Goal: Check status: Check status

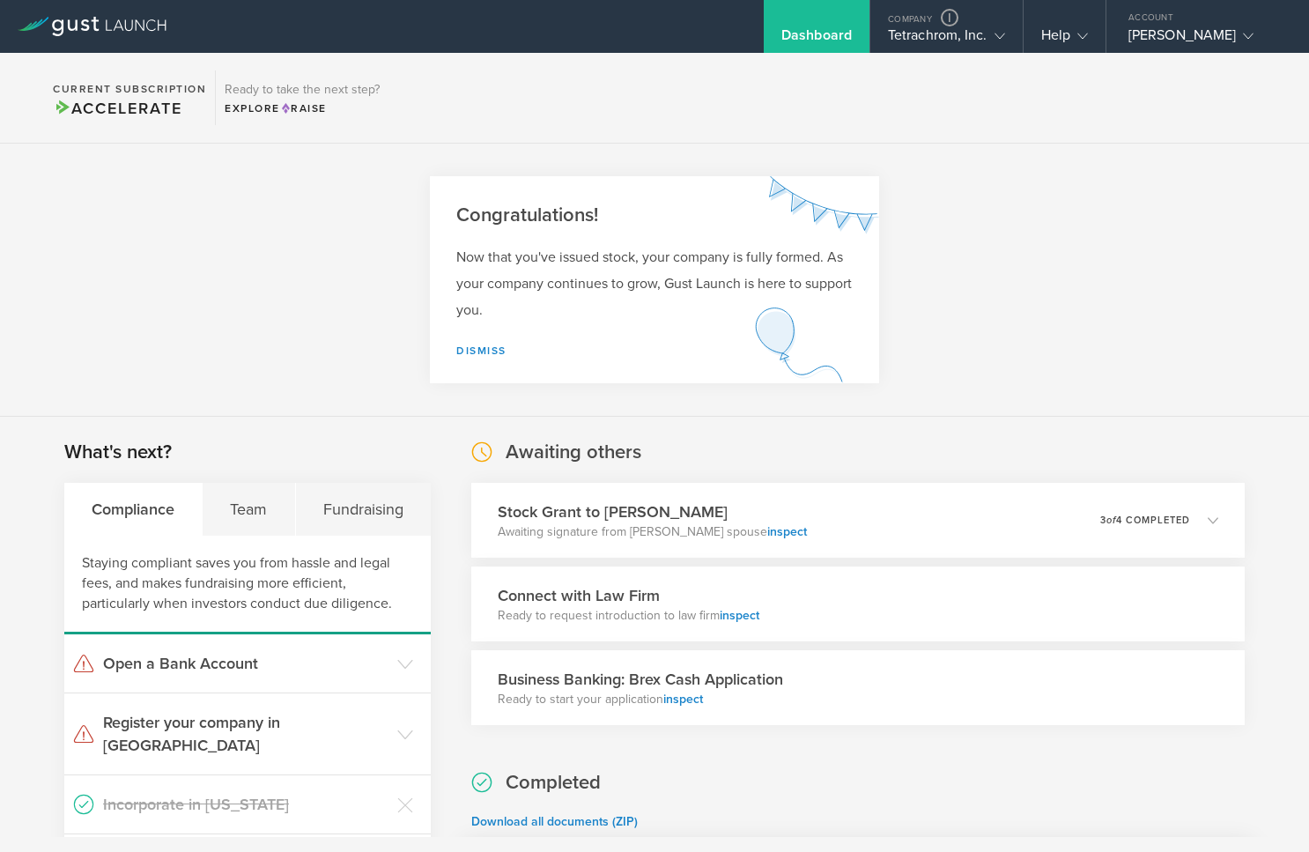
scroll to position [440, 0]
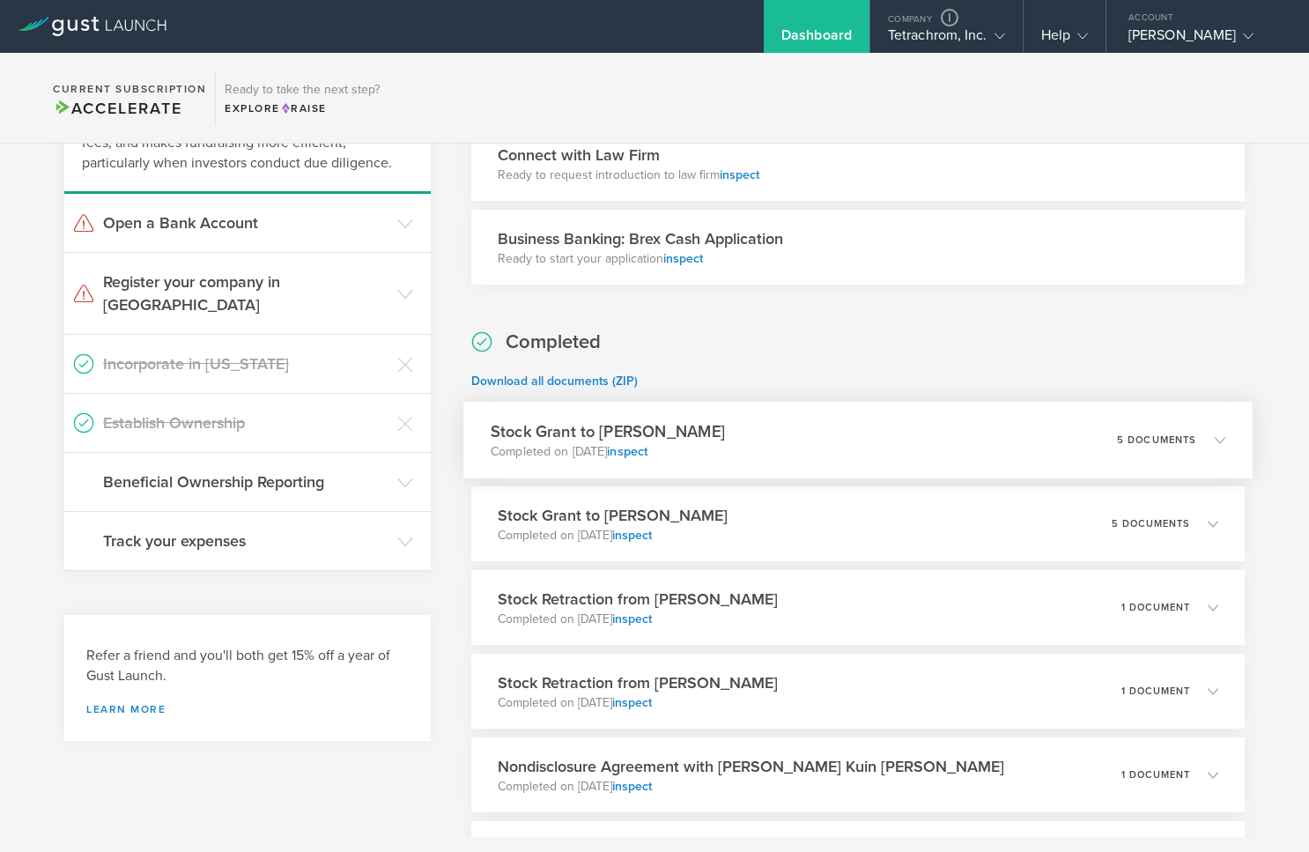
click at [918, 422] on div "Stock Grant to Heather Danek Completed on Aug 7, 2025 inspect 5 documents" at bounding box center [857, 440] width 789 height 77
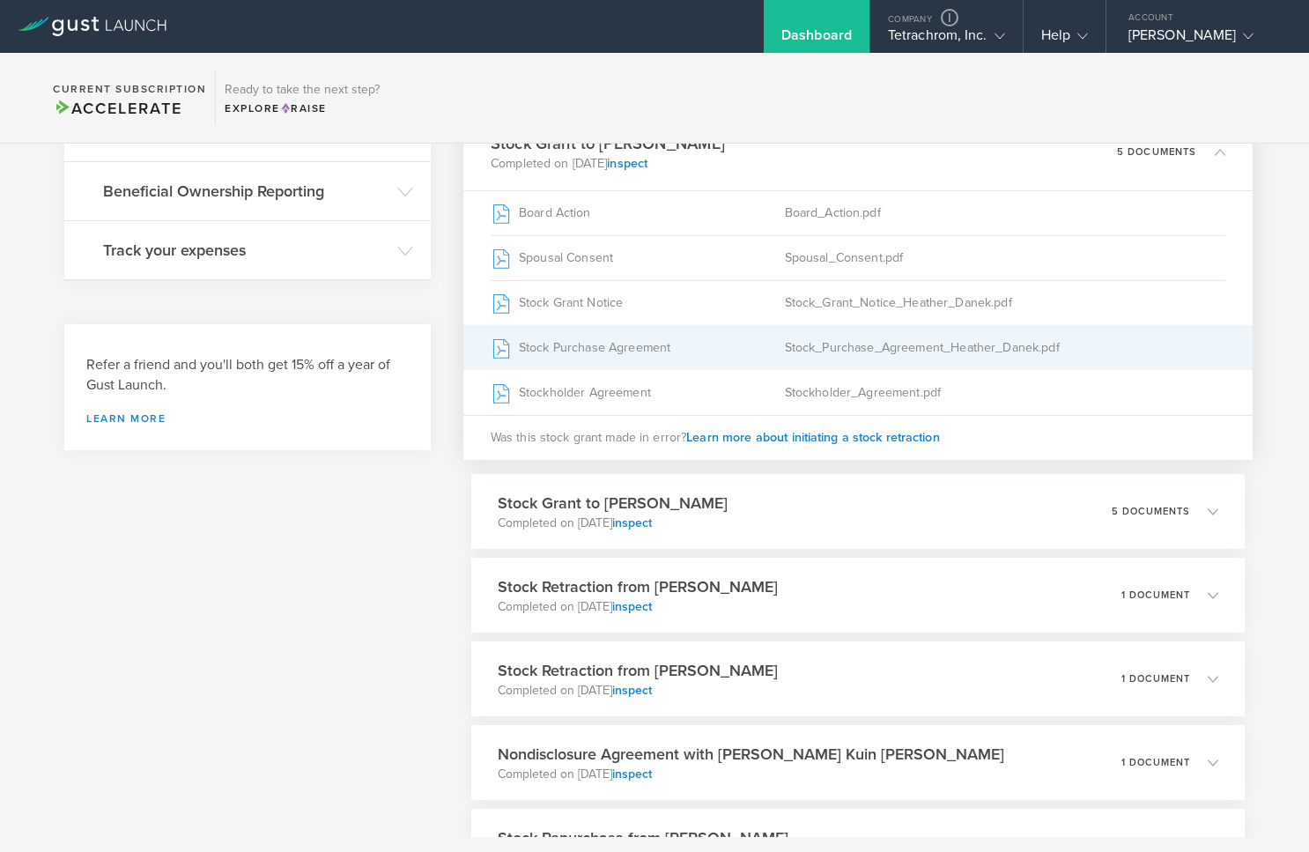
scroll to position [793, 0]
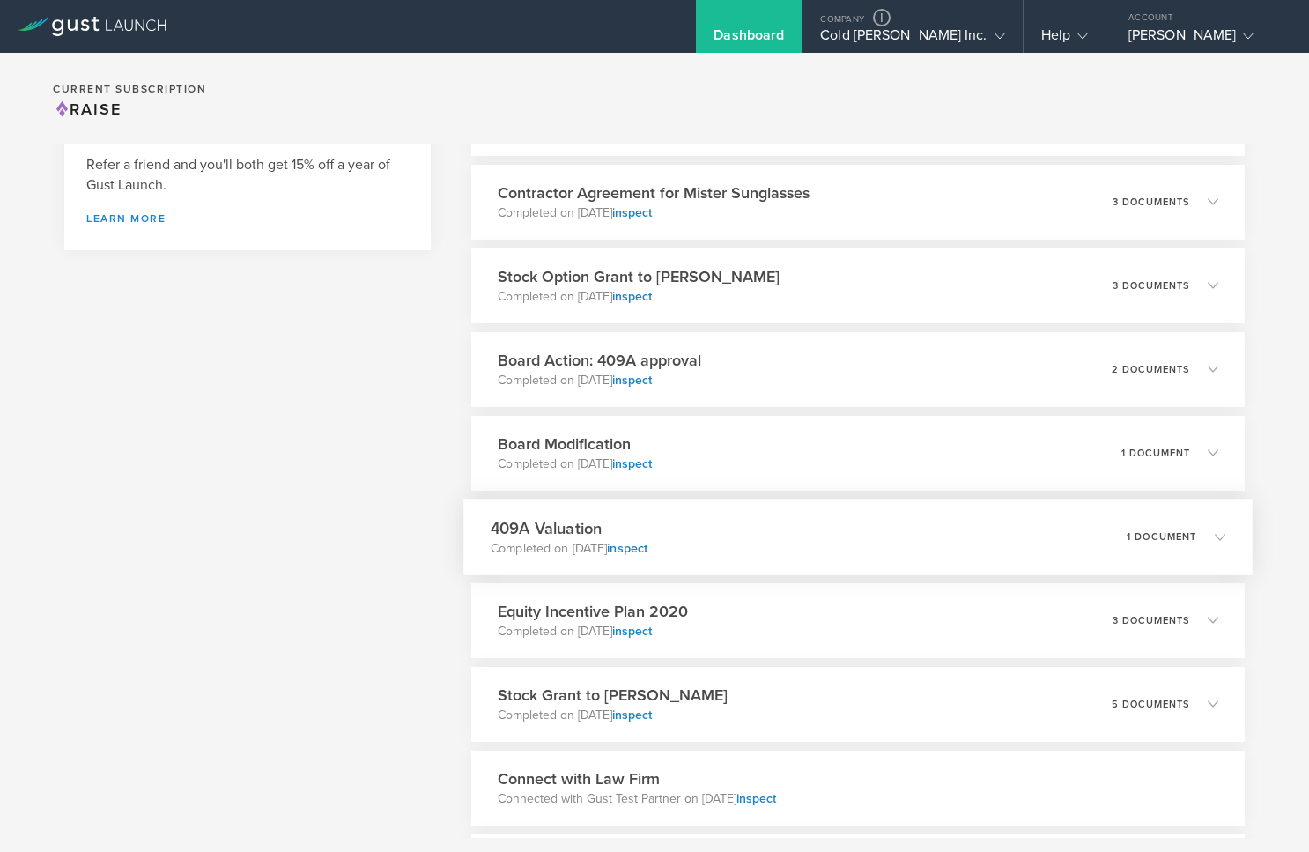
scroll to position [793, 0]
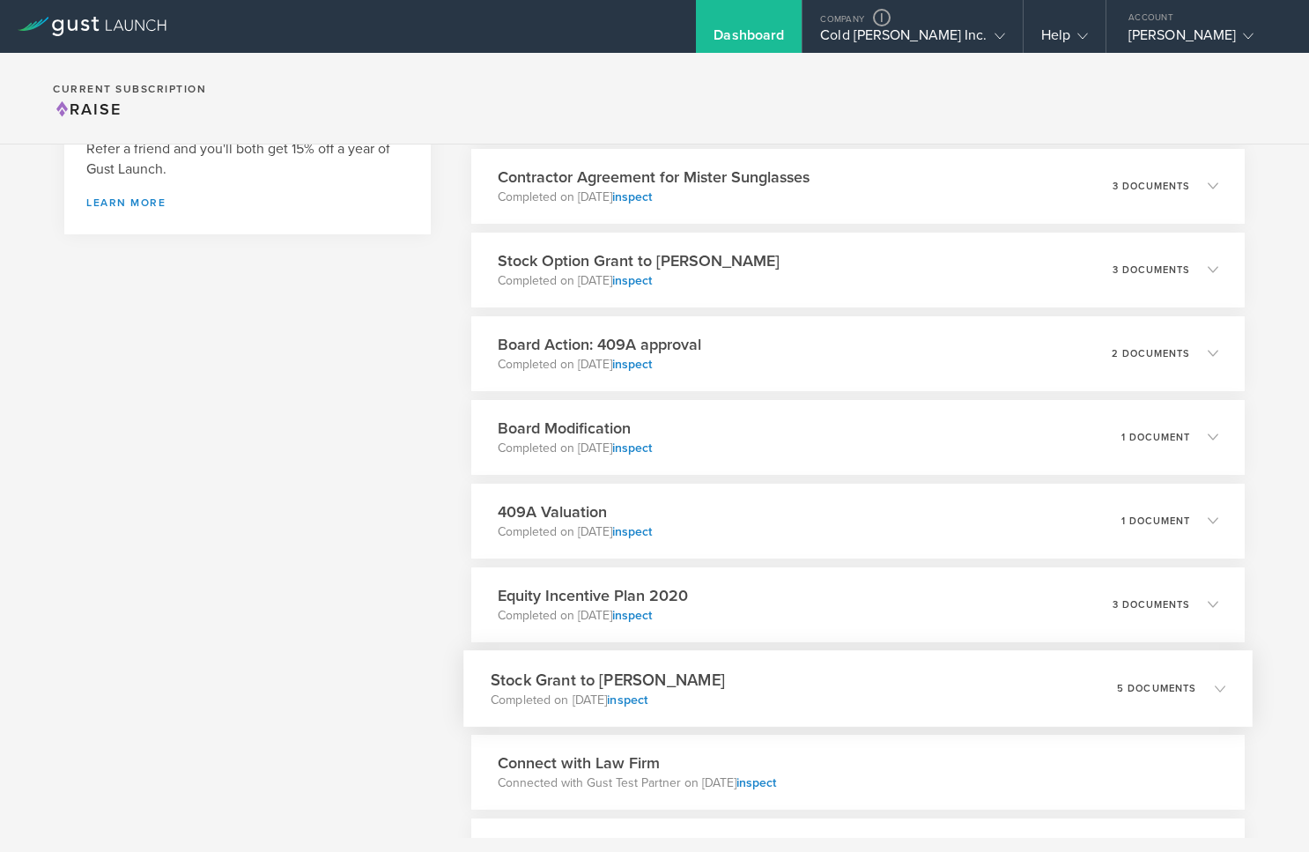
click at [826, 682] on div "Stock Grant to [PERSON_NAME] Completed on [DATE] inspect 5 documents" at bounding box center [857, 688] width 789 height 77
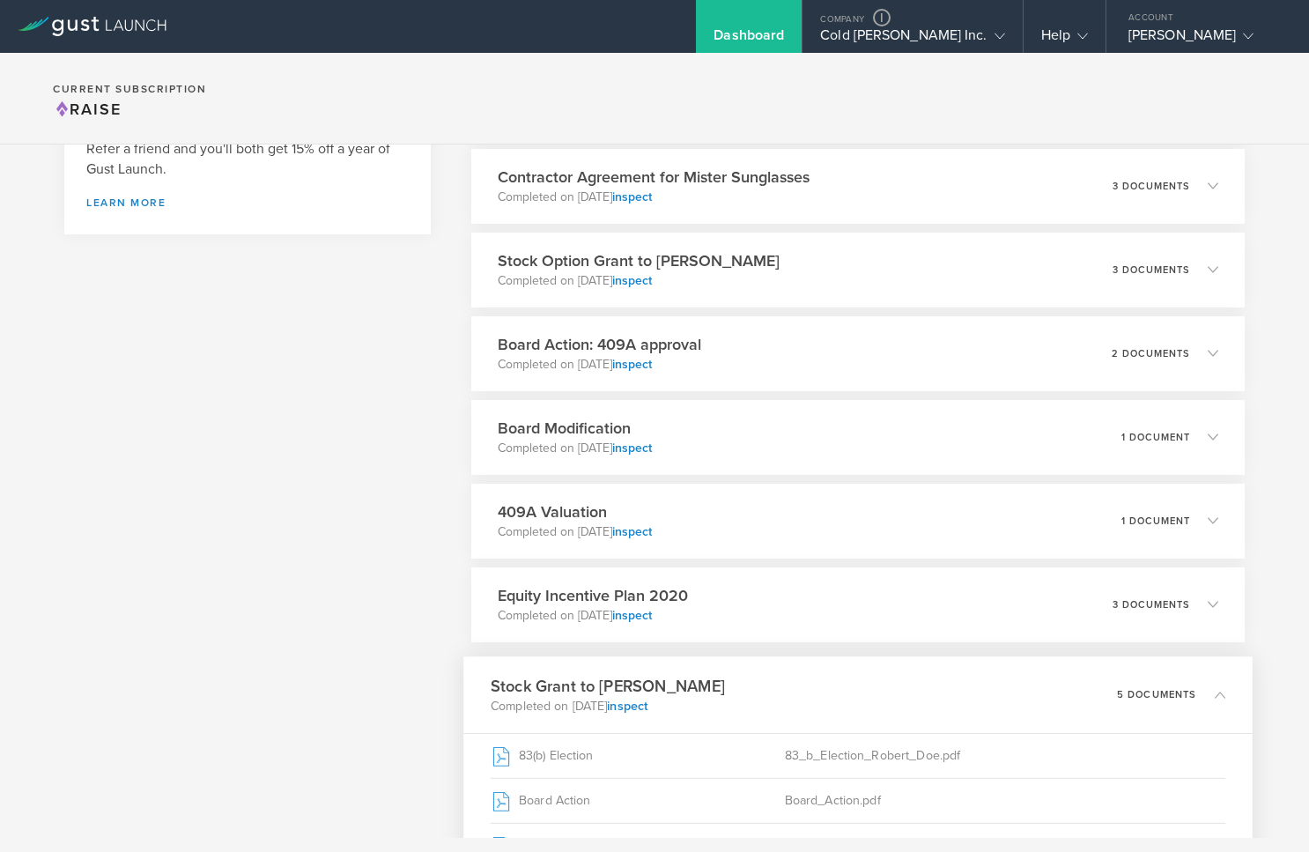
scroll to position [705, 0]
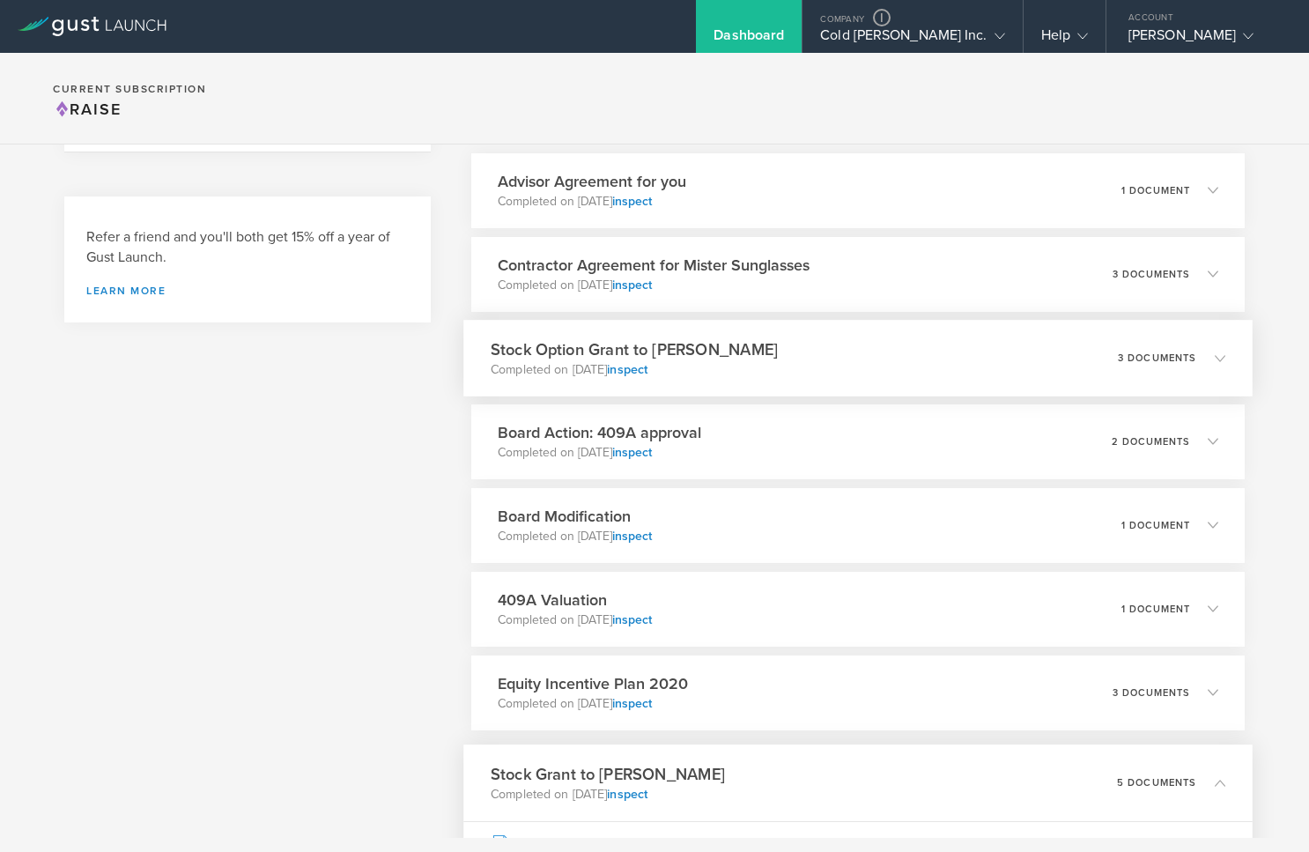
click at [823, 362] on div "Stock Option Grant to [PERSON_NAME] Completed on [DATE] inspect 3 documents" at bounding box center [857, 358] width 789 height 77
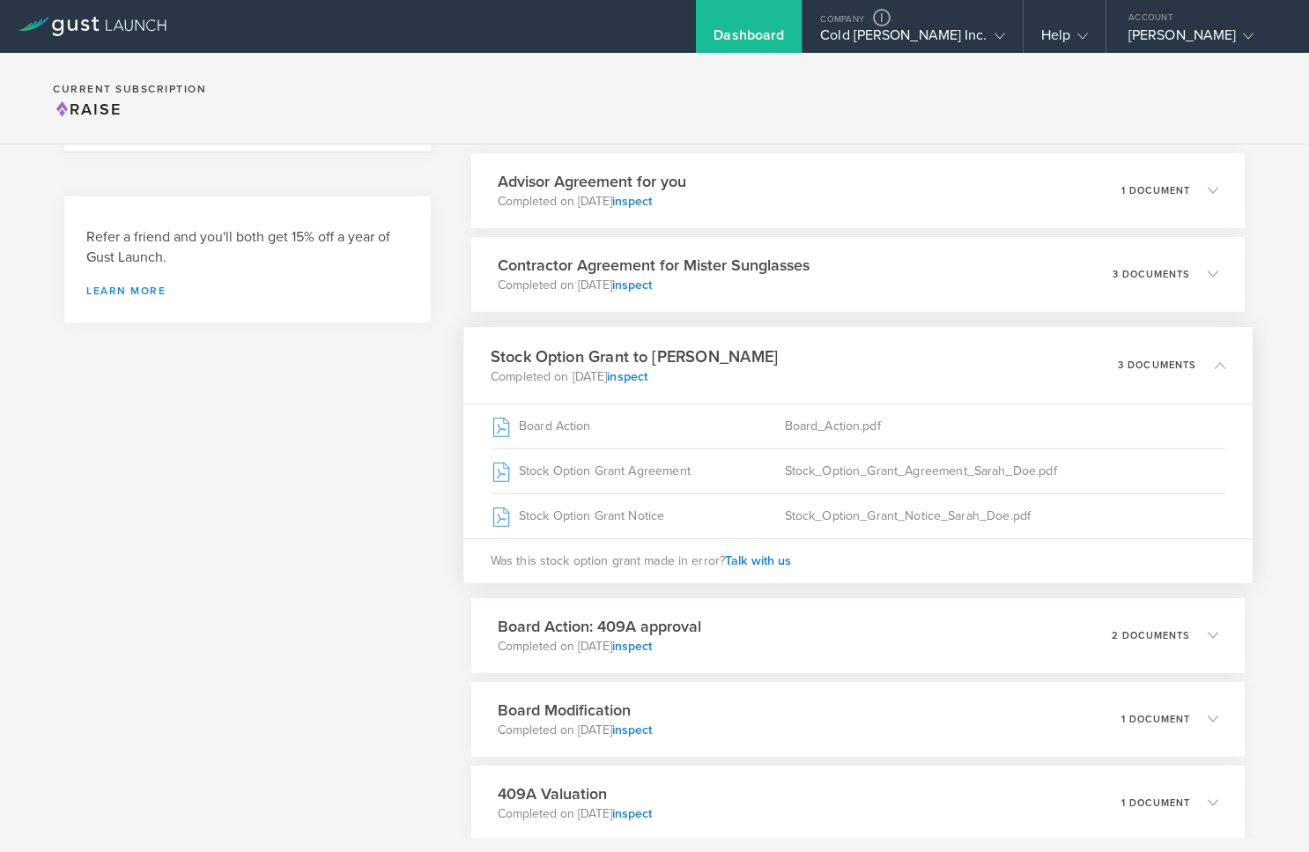
click at [823, 362] on div "Stock Option Grant to [PERSON_NAME] Completed on [DATE] inspect 3 documents" at bounding box center [857, 365] width 789 height 77
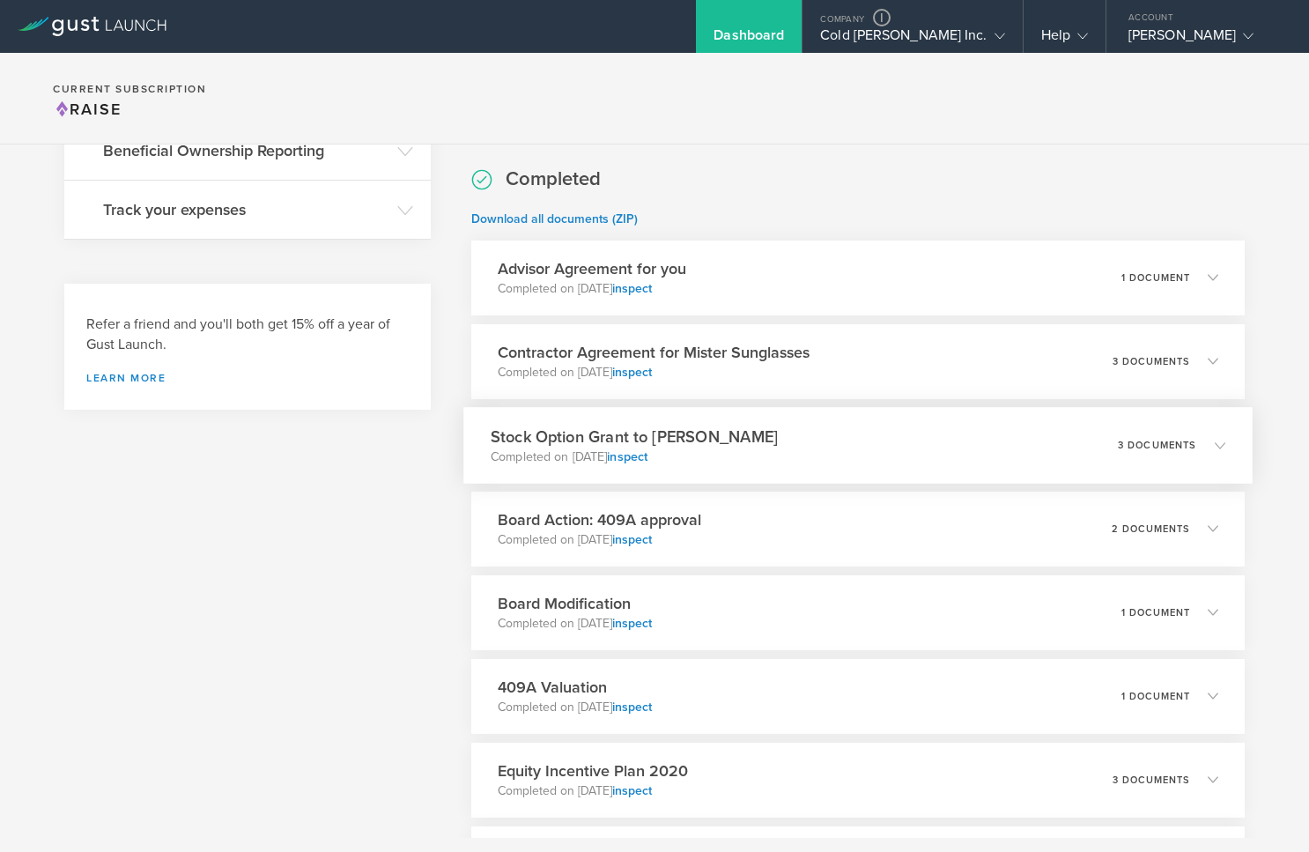
scroll to position [528, 0]
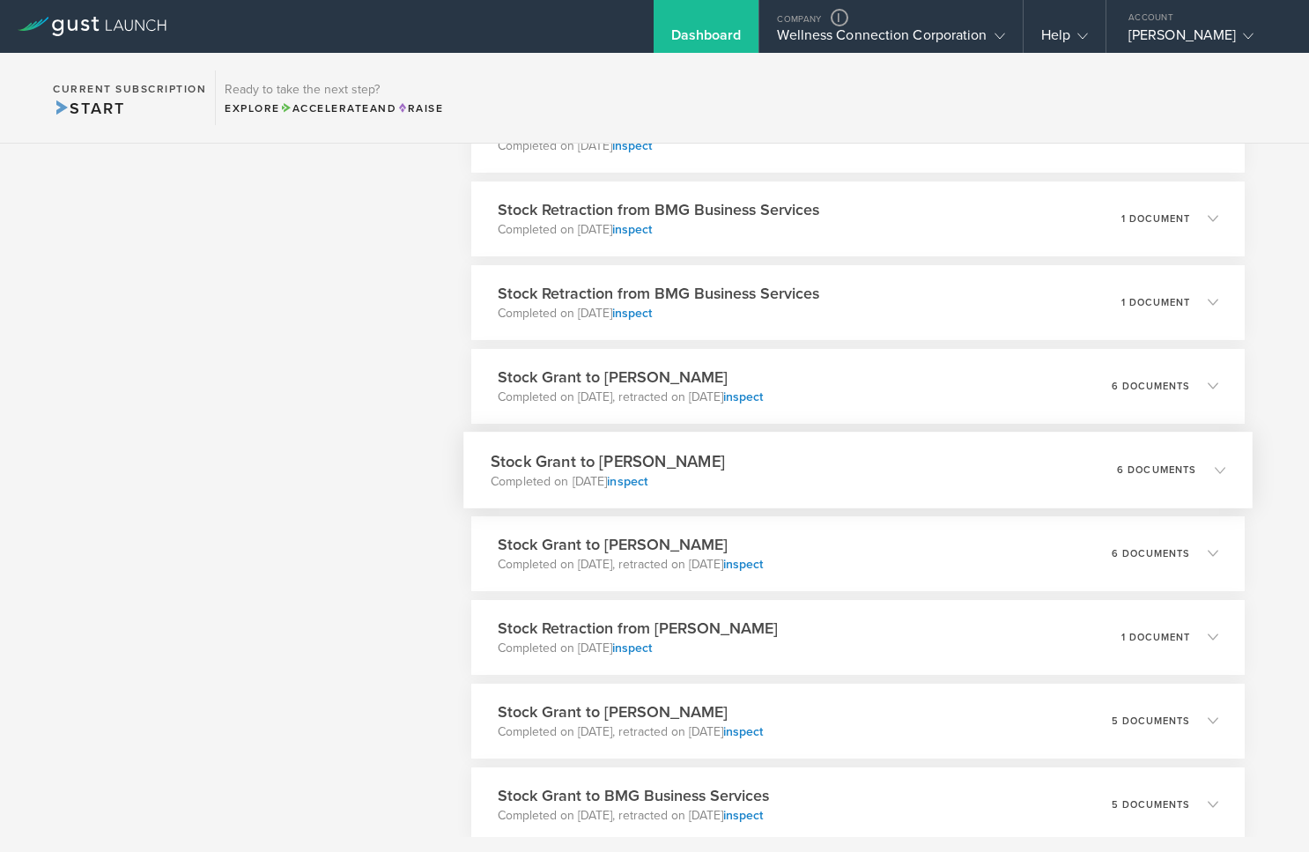
scroll to position [1849, 0]
click at [920, 472] on div "Stock Grant to Shashi Sudini Completed on Apr 12, 2025 inspect 6 documents" at bounding box center [857, 467] width 789 height 77
